Goal: Task Accomplishment & Management: Manage account settings

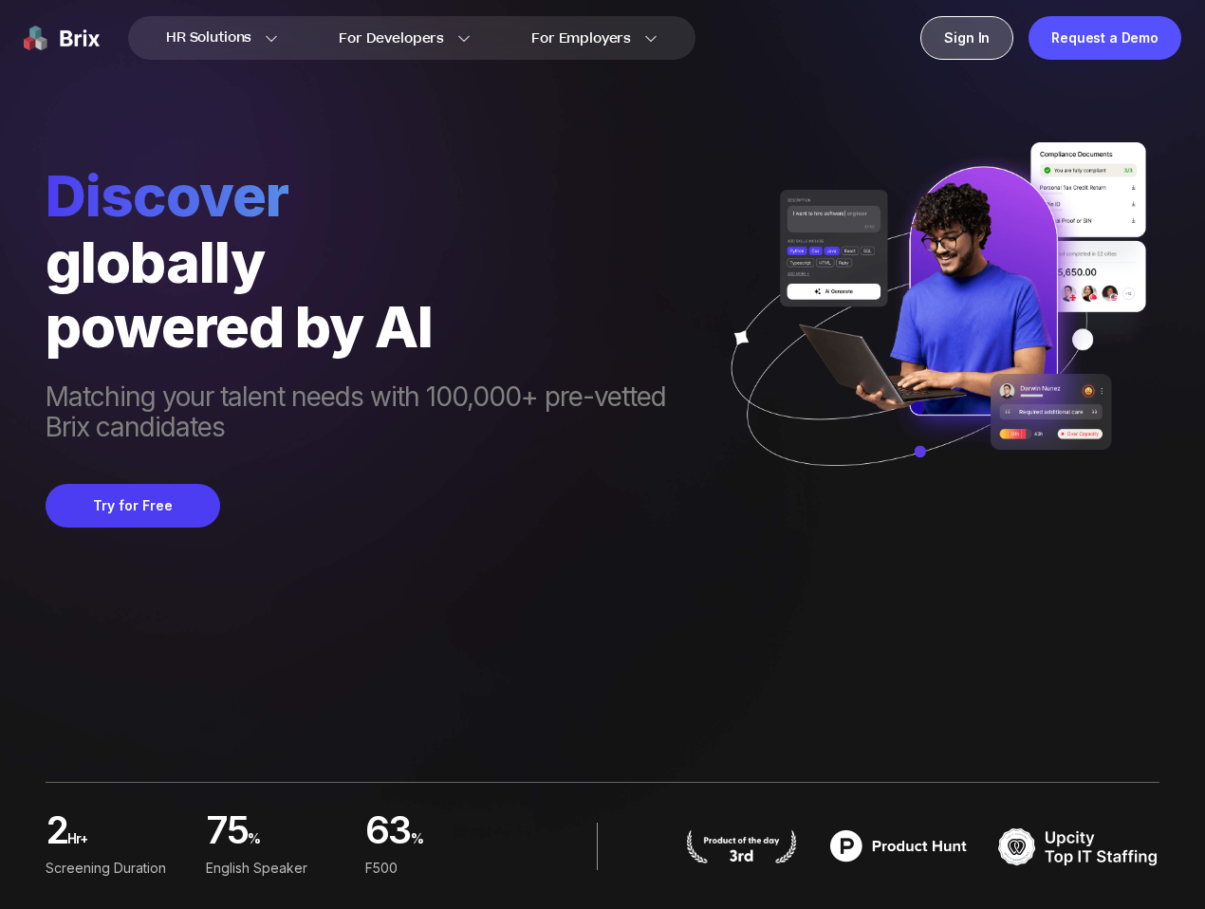
click at [1005, 35] on div "Sign In" at bounding box center [966, 38] width 93 height 44
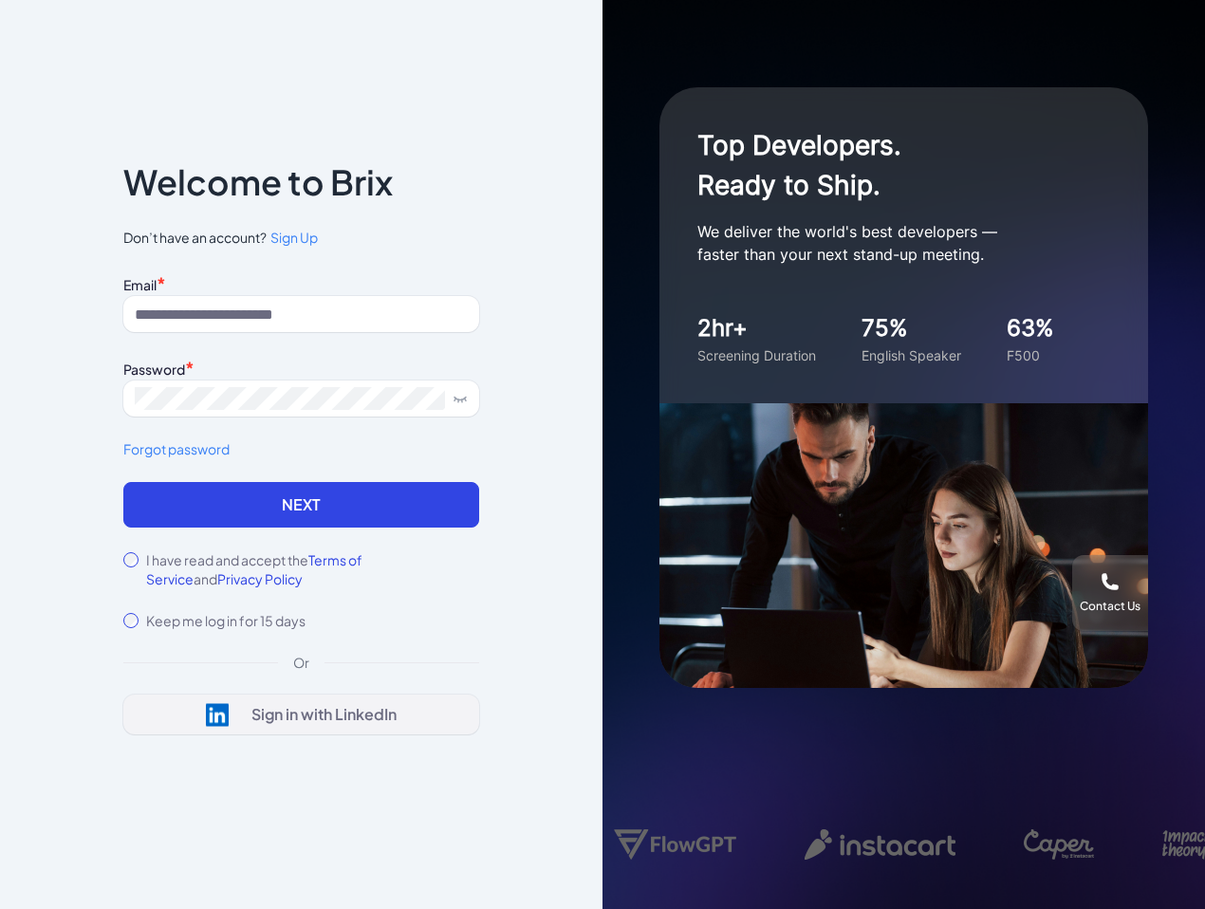
click at [301, 708] on div "Sign in with LinkedIn" at bounding box center [323, 714] width 145 height 19
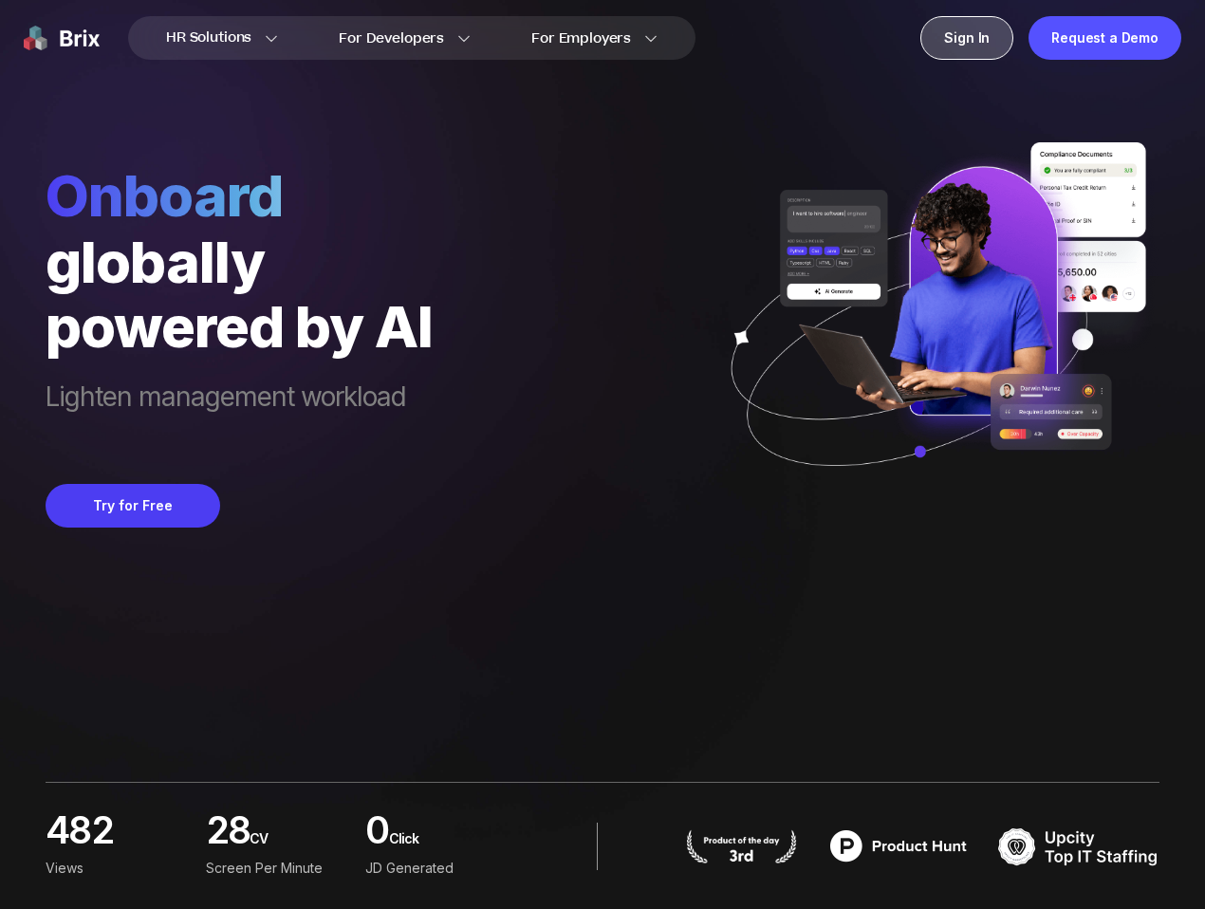
click at [995, 43] on div "Sign In" at bounding box center [966, 38] width 93 height 44
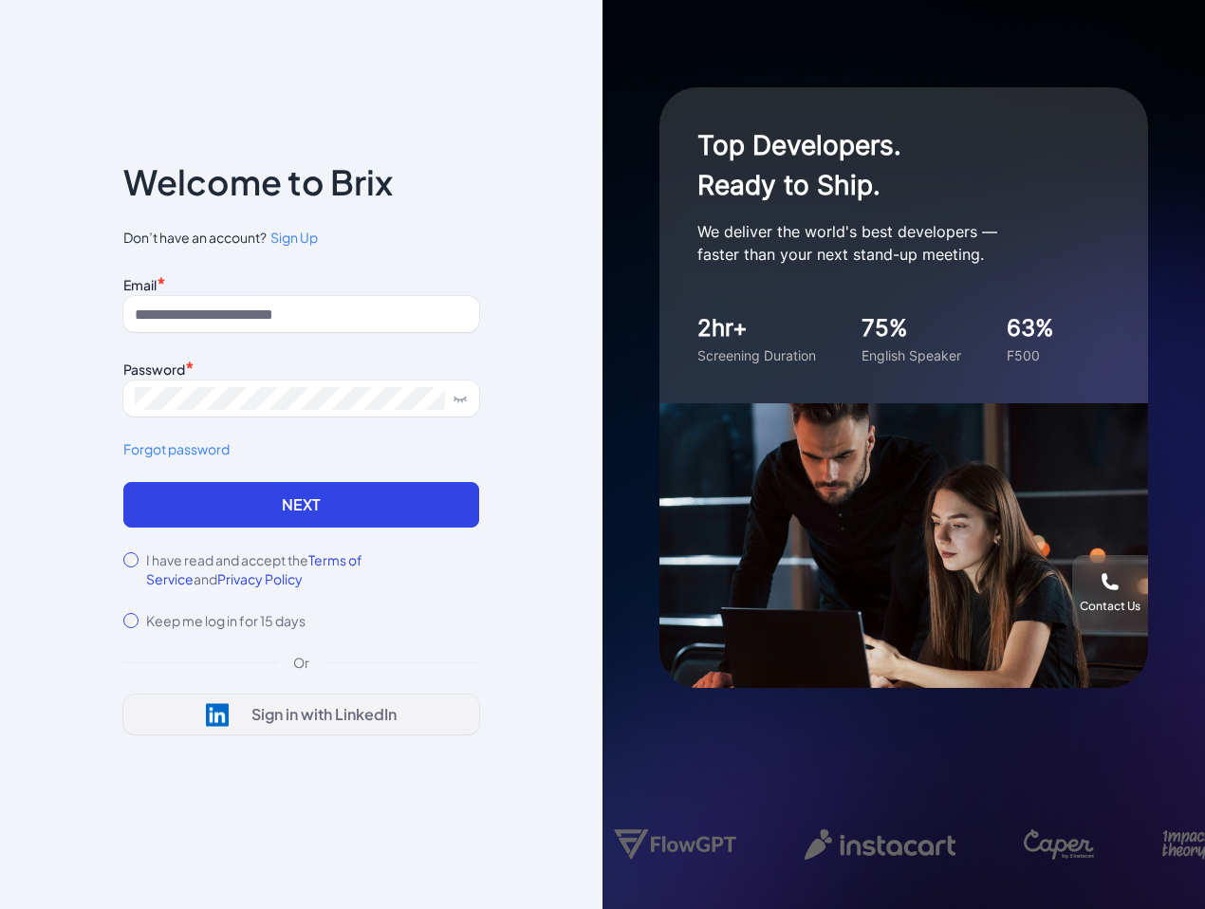
click at [282, 705] on div "Sign in with LinkedIn" at bounding box center [323, 714] width 145 height 19
